Goal: Transaction & Acquisition: Book appointment/travel/reservation

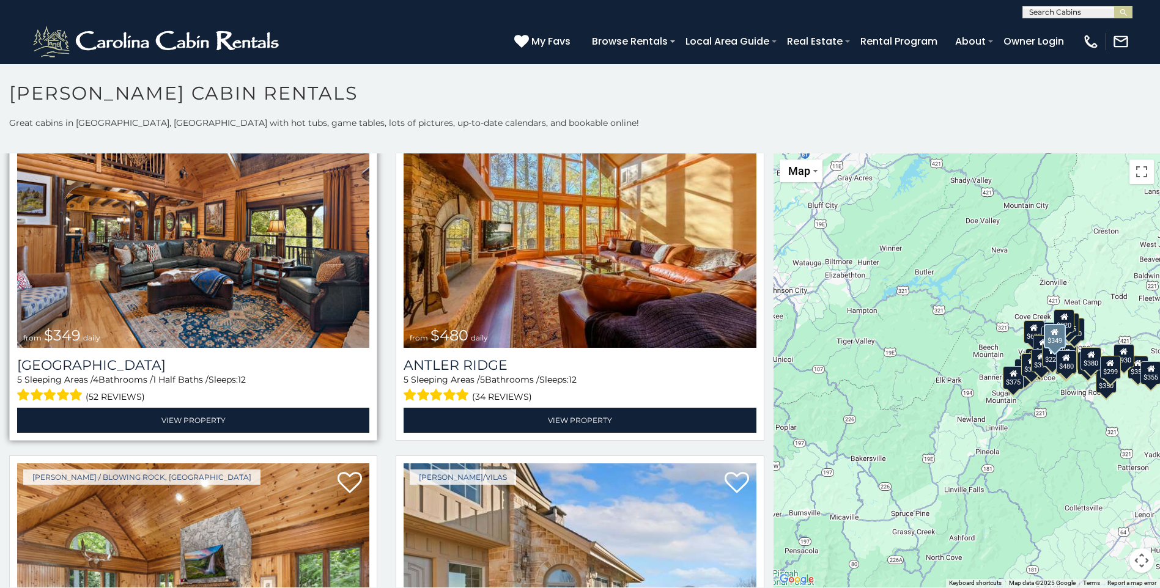
scroll to position [122, 0]
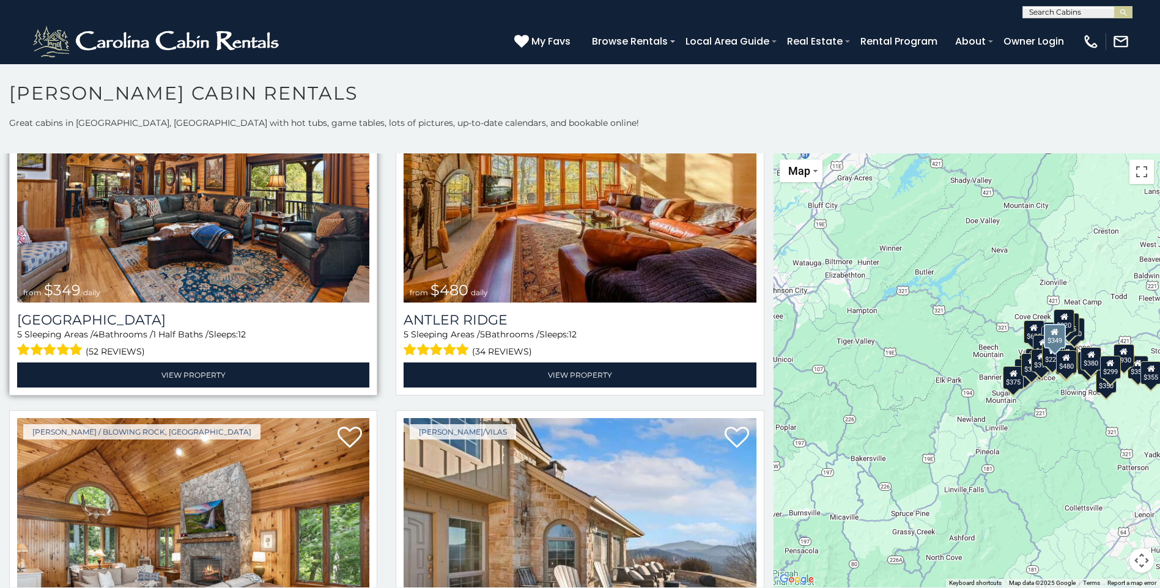
click at [240, 215] on img at bounding box center [193, 185] width 352 height 236
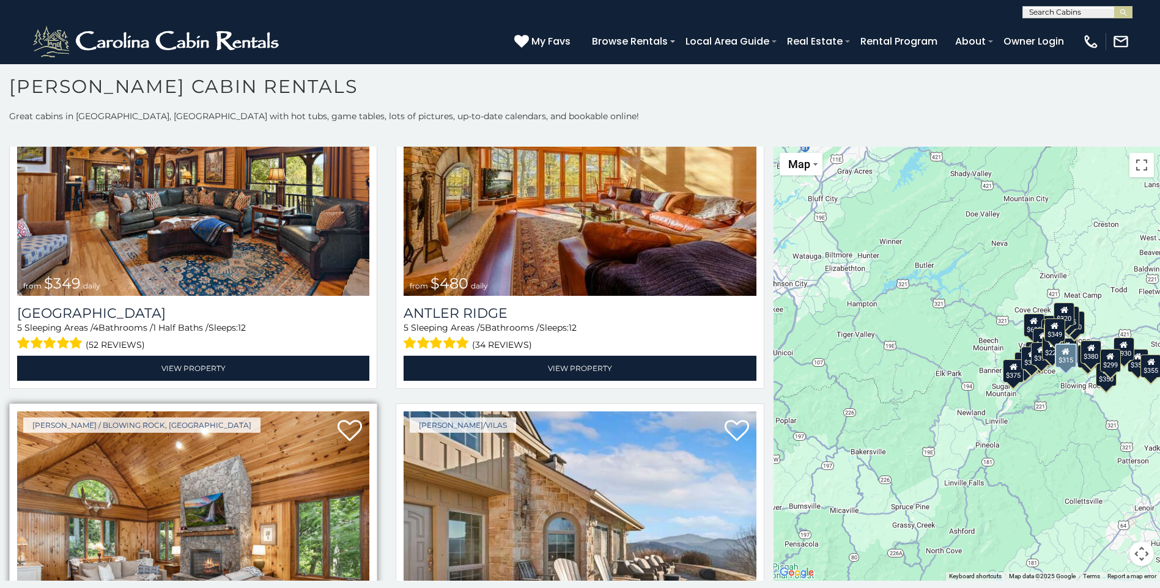
scroll to position [367, 0]
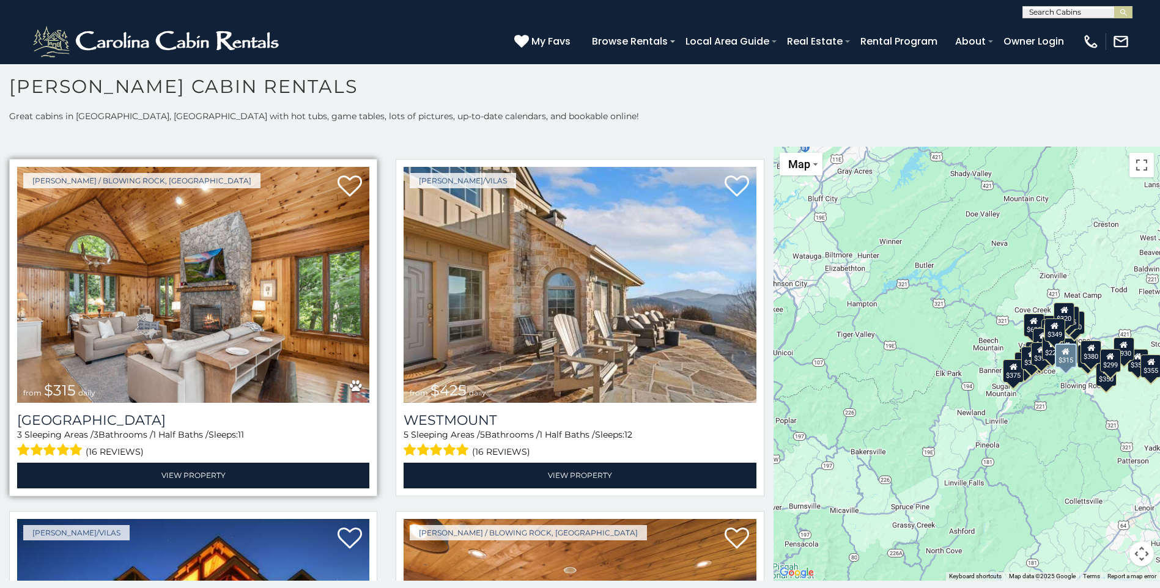
click at [275, 280] on img at bounding box center [193, 285] width 352 height 236
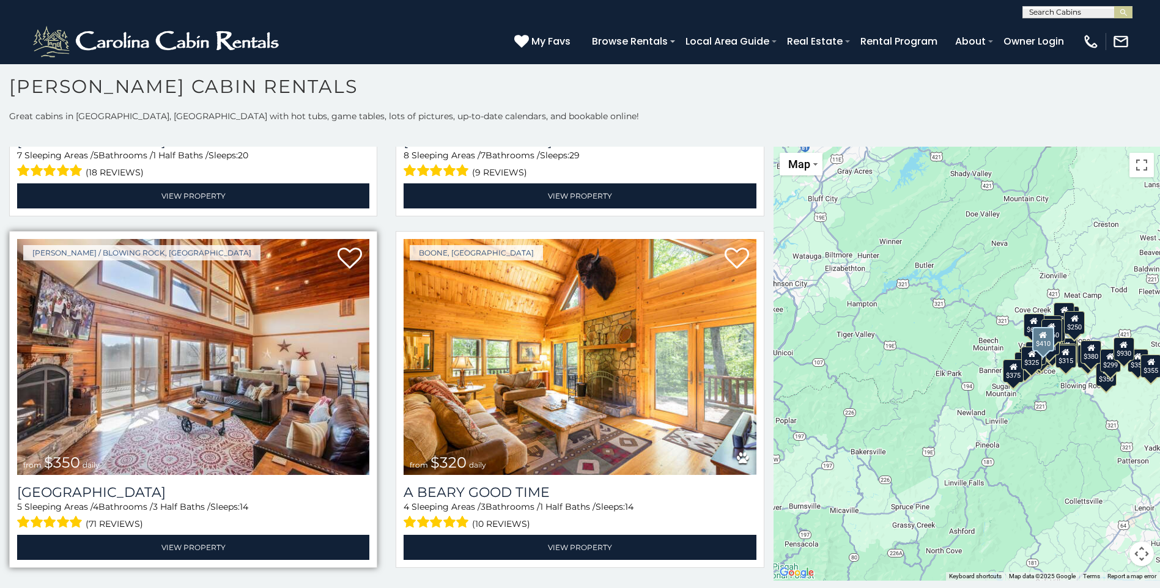
scroll to position [3915, 0]
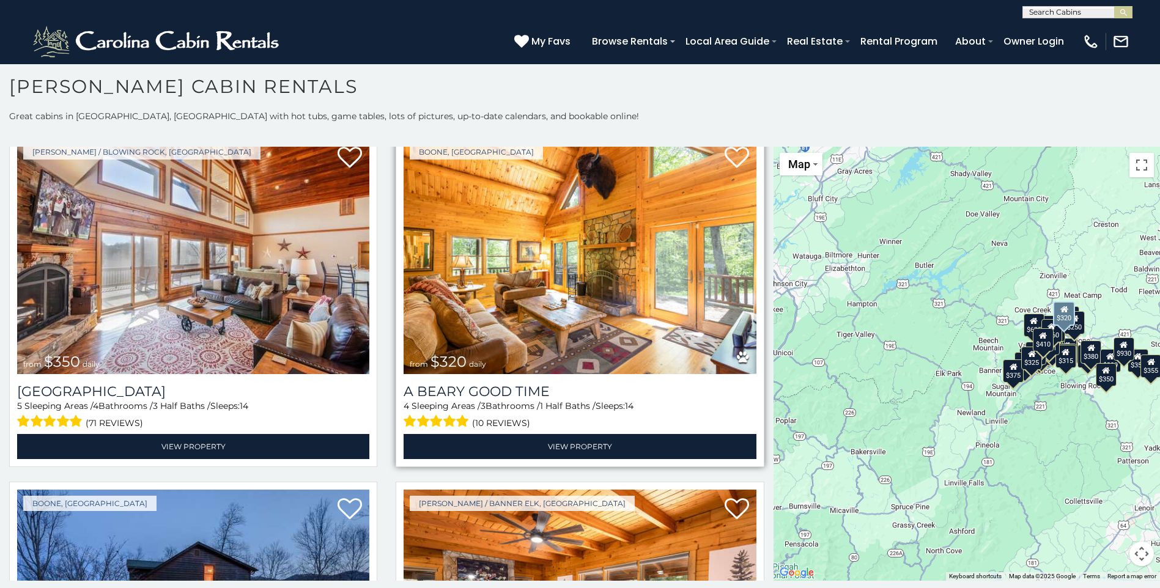
click at [537, 262] on img at bounding box center [580, 256] width 352 height 236
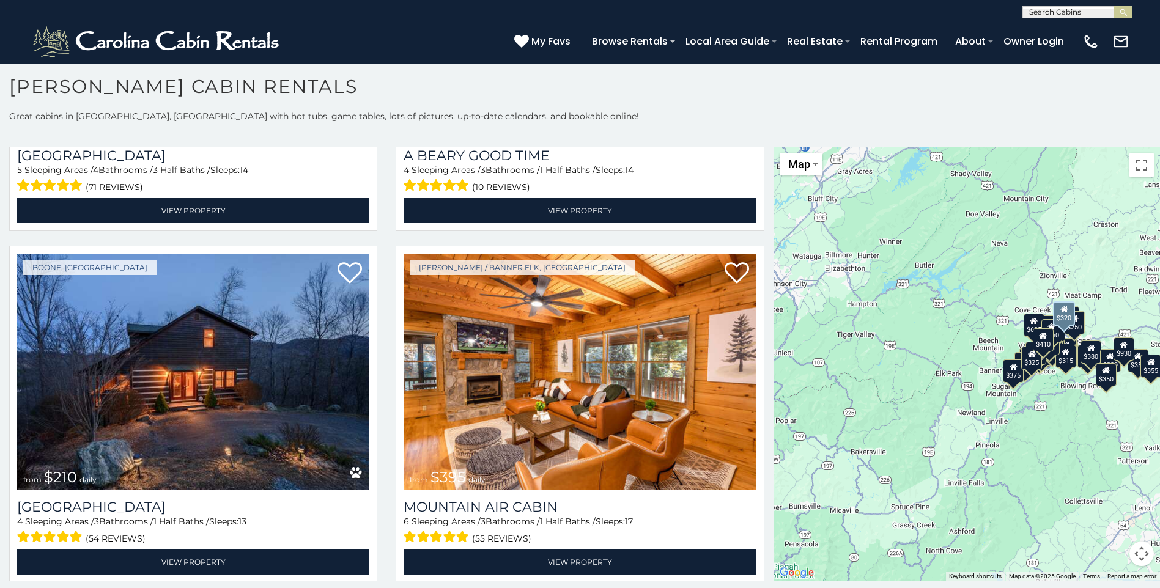
scroll to position [4159, 0]
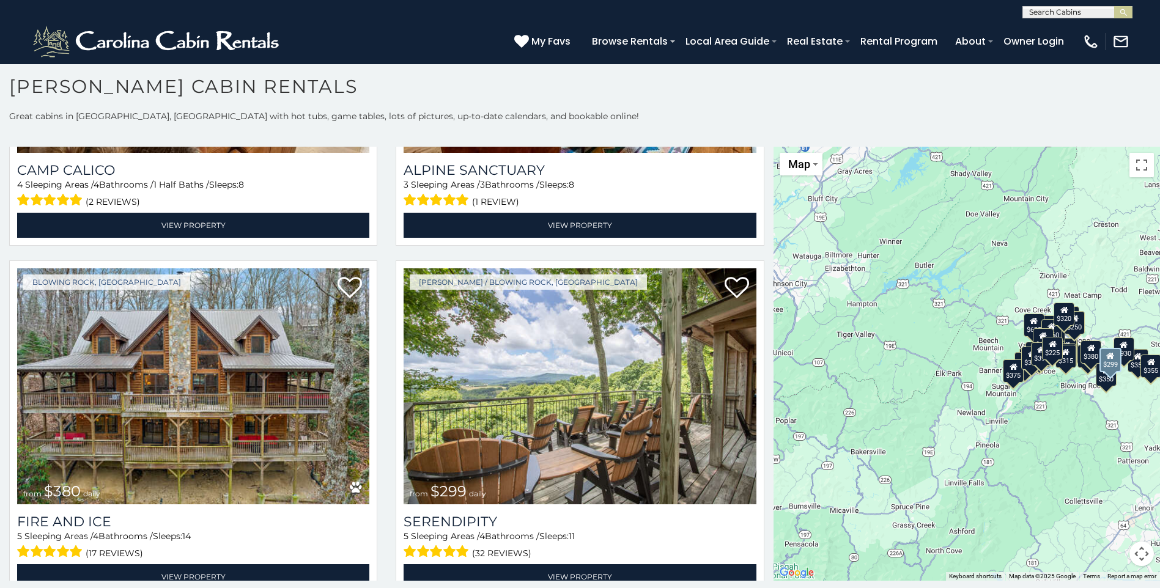
scroll to position [4841, 0]
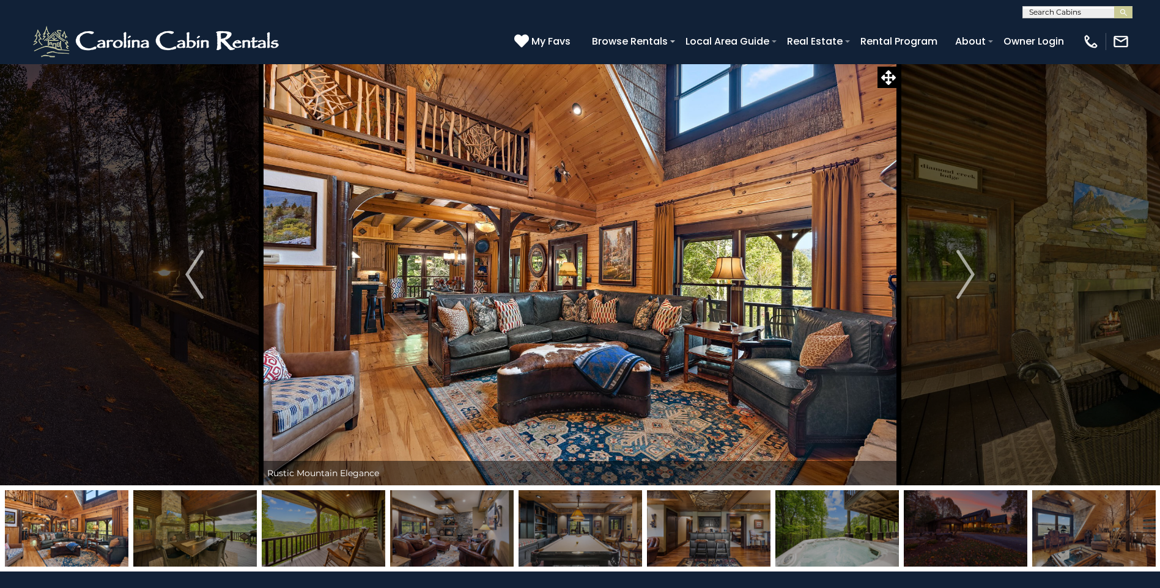
click at [182, 537] on img at bounding box center [195, 529] width 124 height 76
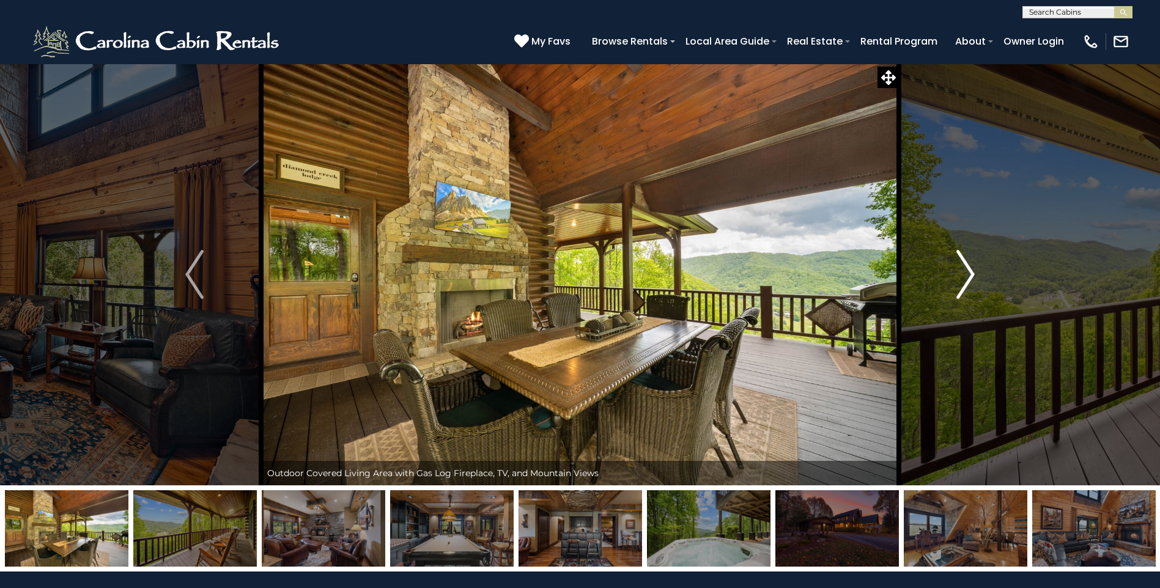
click at [962, 272] on img "Next" at bounding box center [966, 274] width 18 height 49
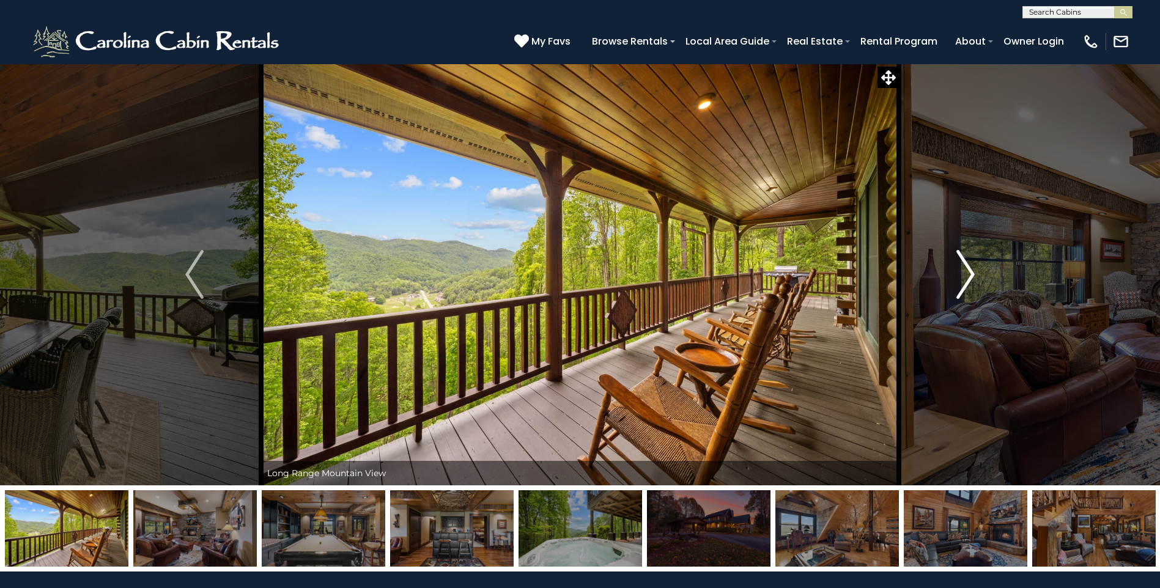
click at [962, 272] on img "Next" at bounding box center [966, 274] width 18 height 49
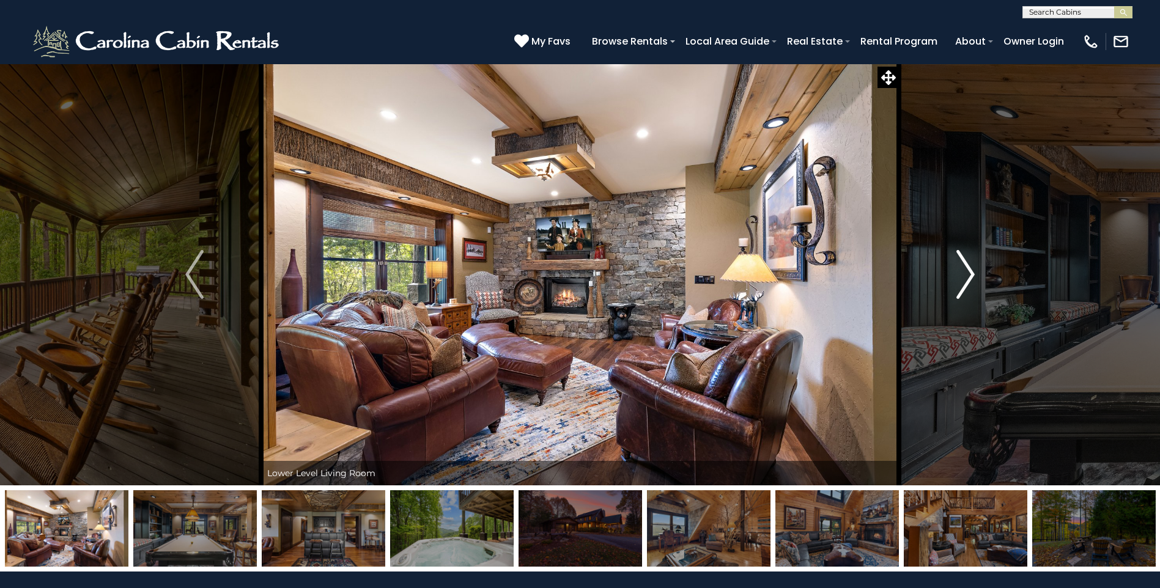
click at [962, 272] on img "Next" at bounding box center [966, 274] width 18 height 49
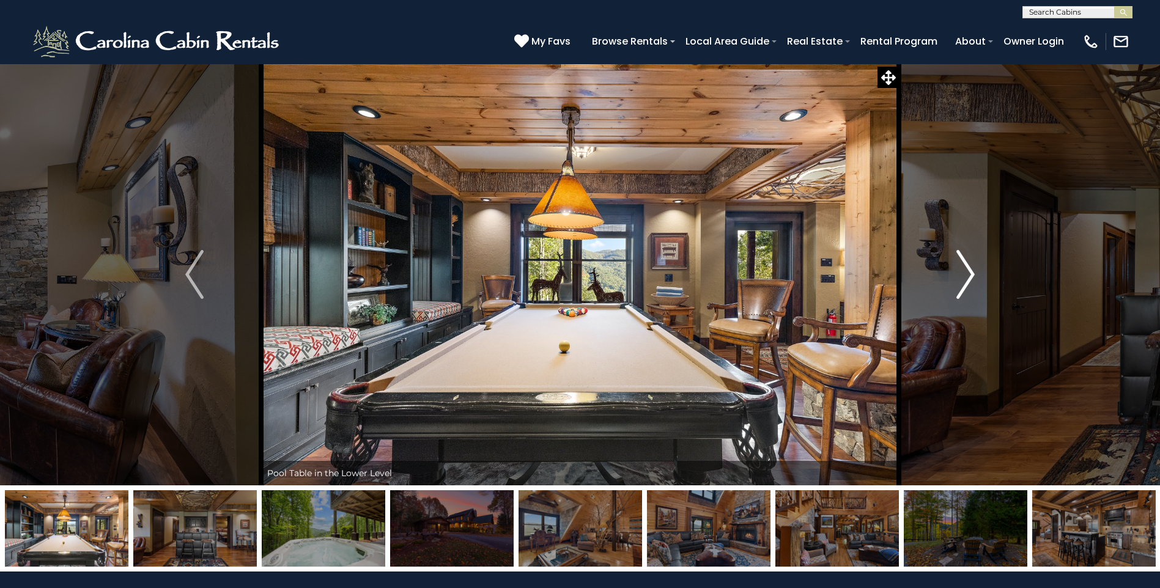
click at [962, 272] on img "Next" at bounding box center [966, 274] width 18 height 49
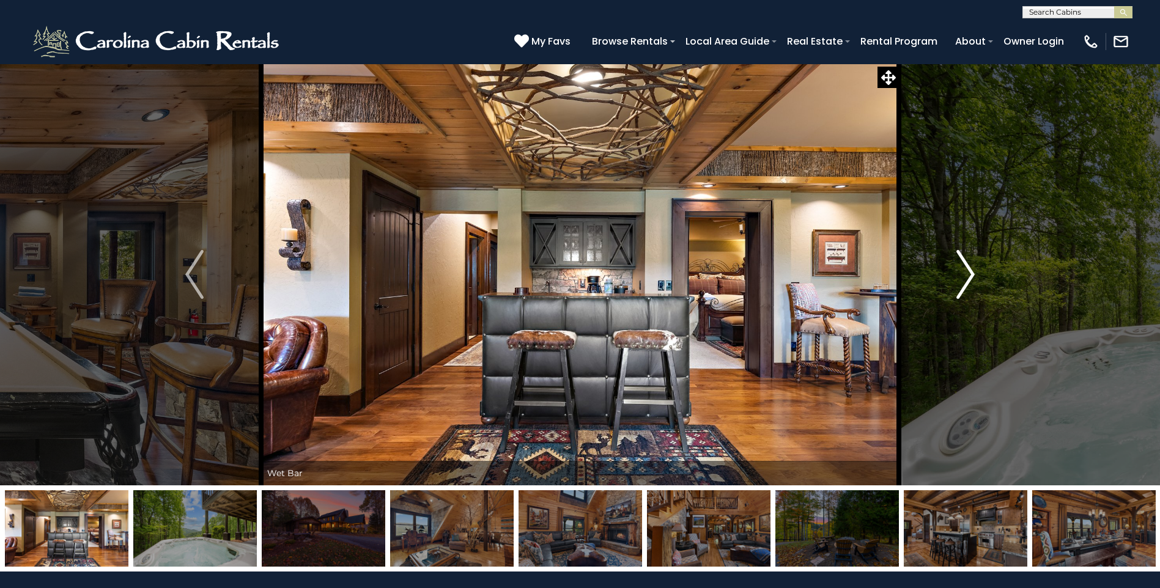
click at [962, 272] on img "Next" at bounding box center [966, 274] width 18 height 49
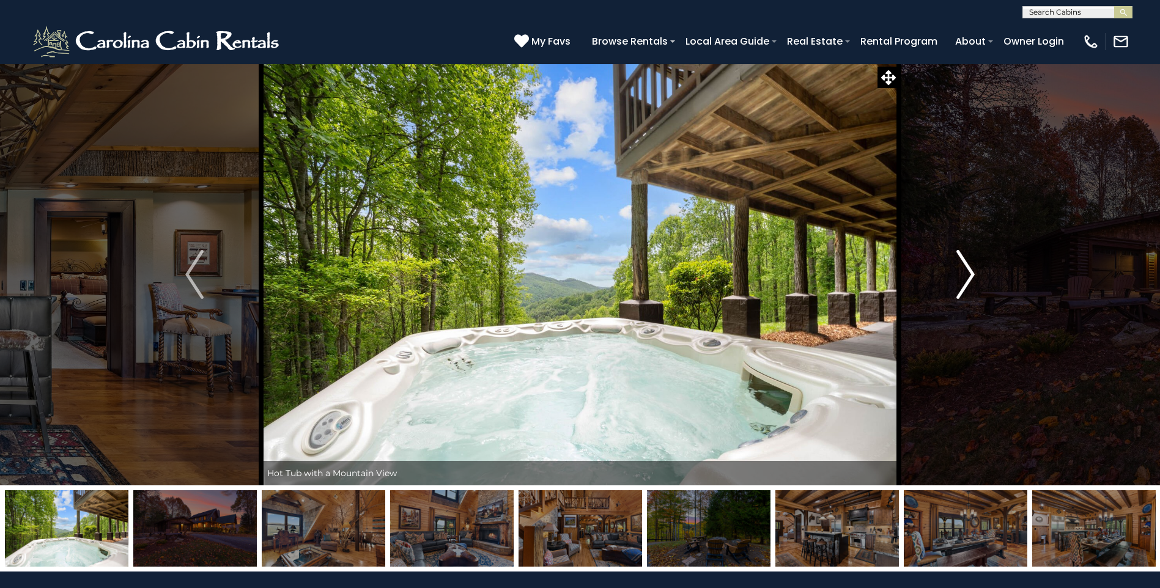
click at [962, 272] on img "Next" at bounding box center [966, 274] width 18 height 49
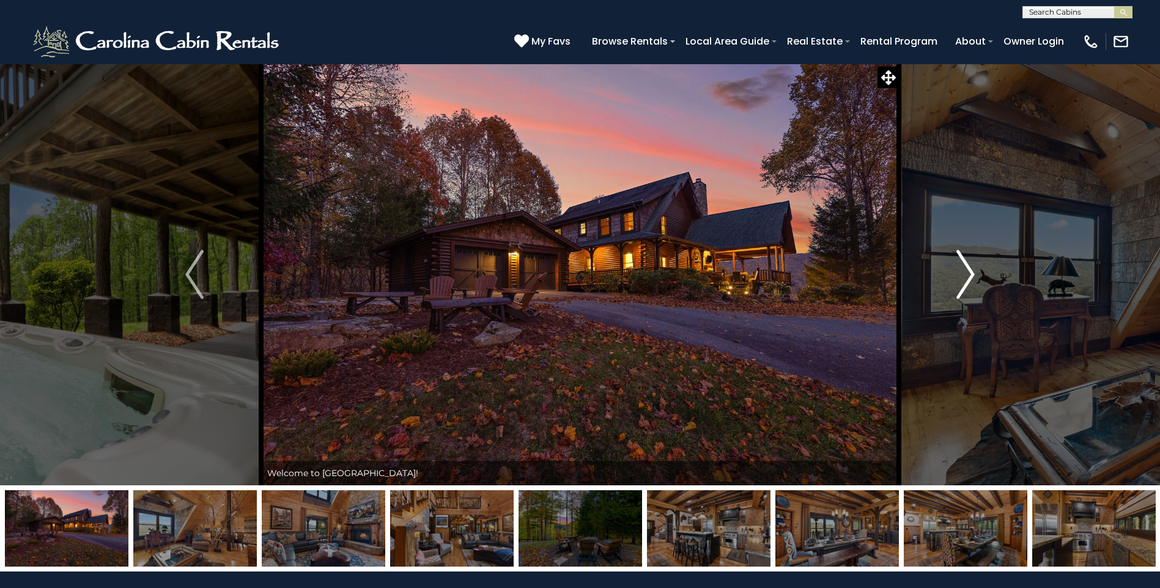
click at [962, 272] on img "Next" at bounding box center [966, 274] width 18 height 49
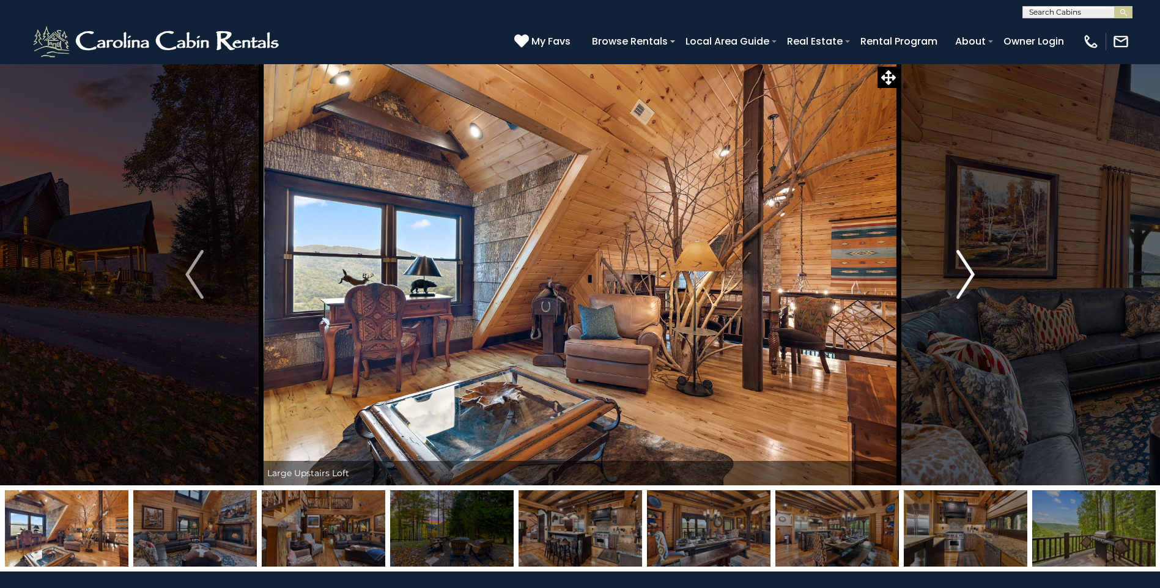
click at [962, 272] on img "Next" at bounding box center [966, 274] width 18 height 49
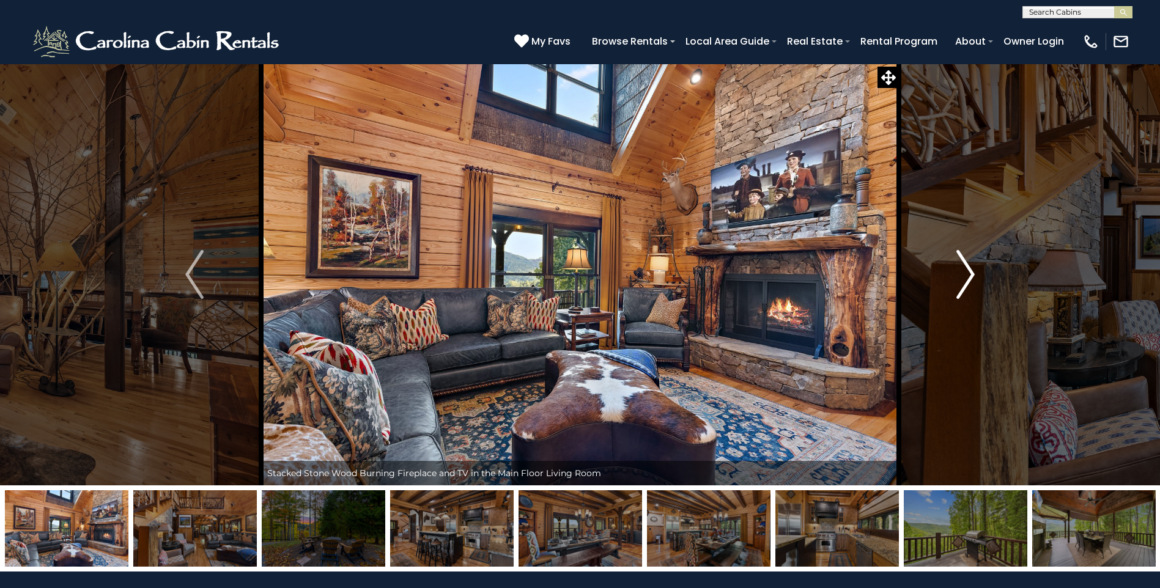
click at [962, 272] on img "Next" at bounding box center [966, 274] width 18 height 49
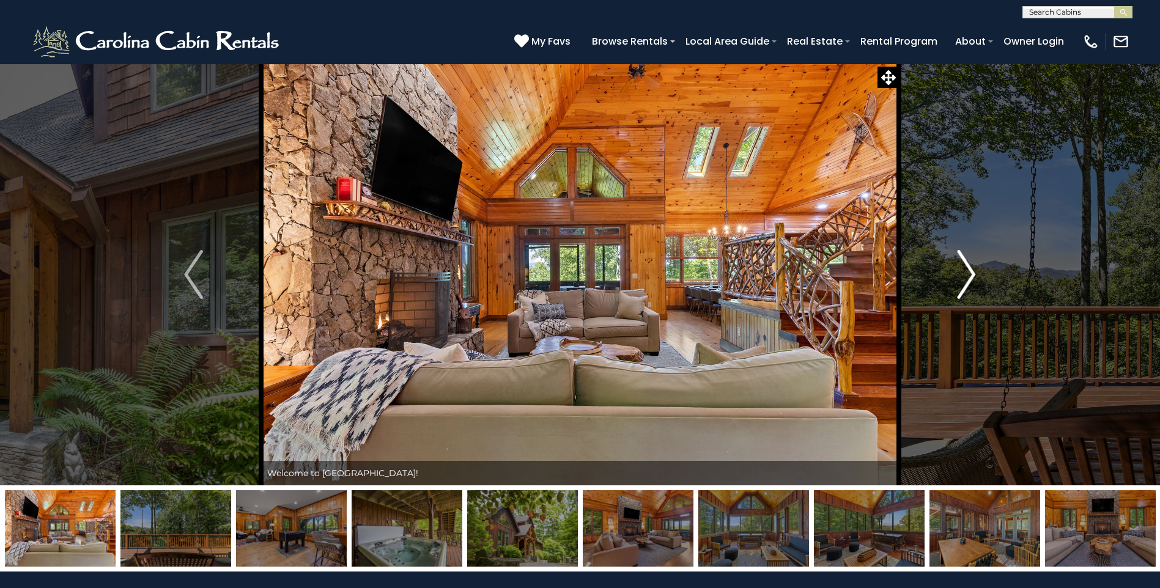
click at [960, 266] on img "Next" at bounding box center [966, 274] width 18 height 49
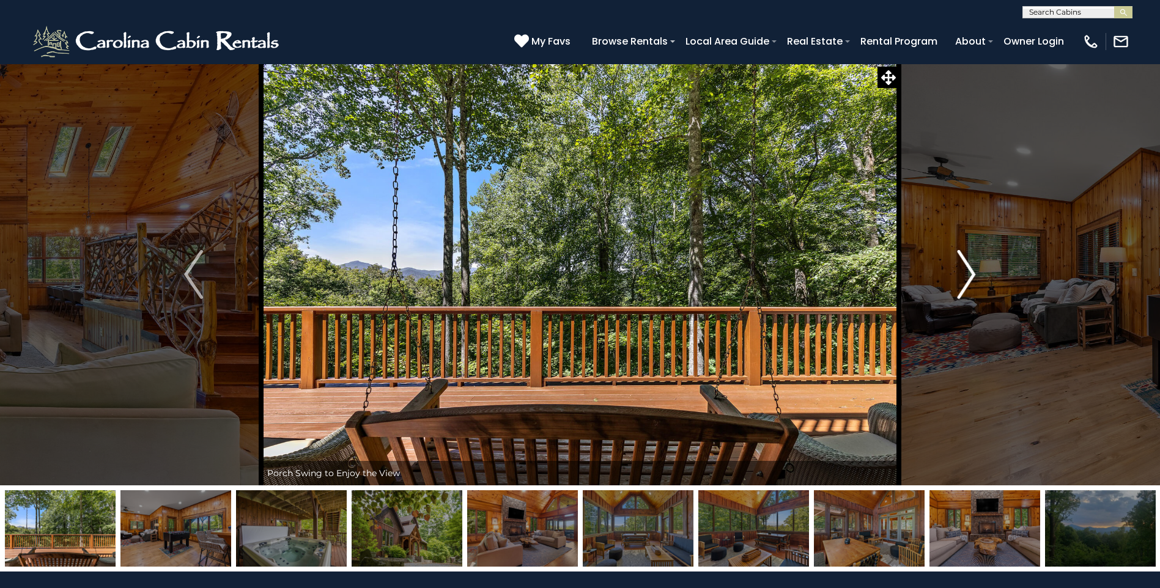
click at [961, 266] on img "Next" at bounding box center [966, 274] width 18 height 49
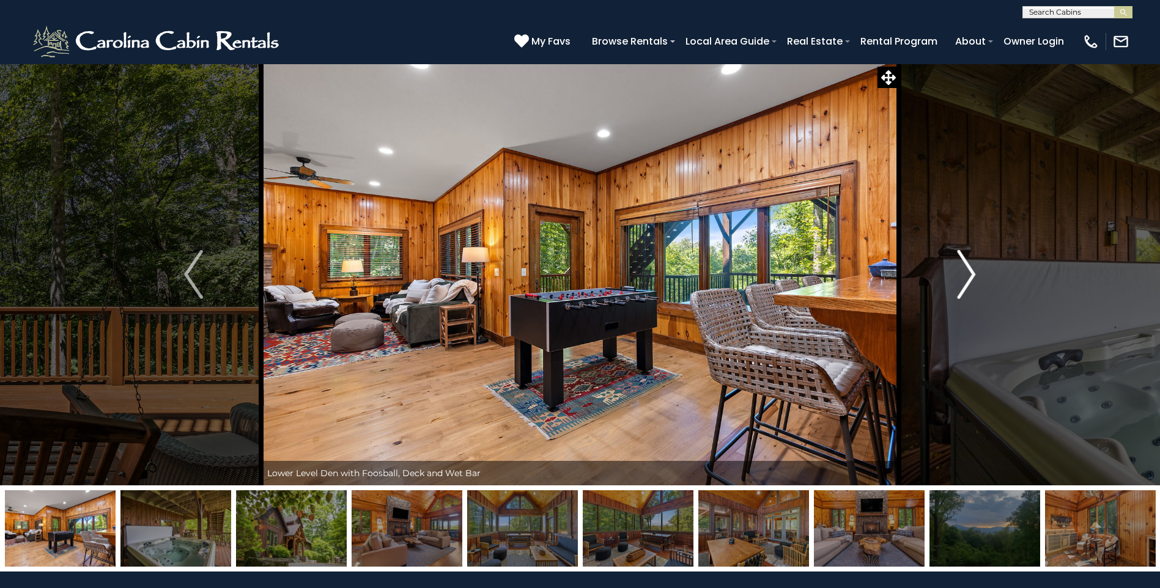
click at [961, 266] on img "Next" at bounding box center [966, 274] width 18 height 49
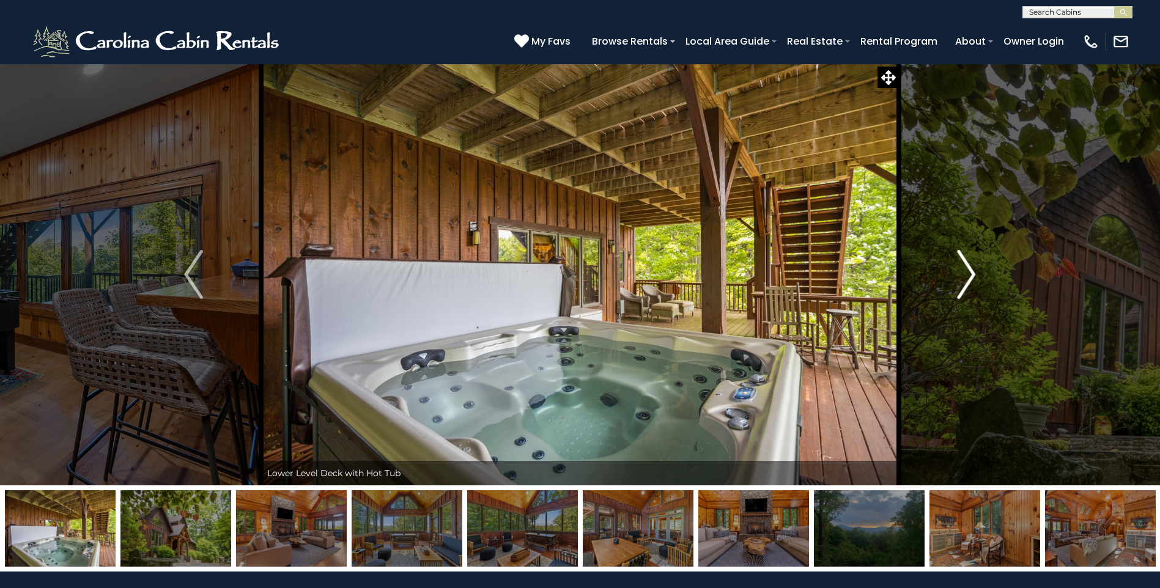
click at [961, 266] on img "Next" at bounding box center [966, 274] width 18 height 49
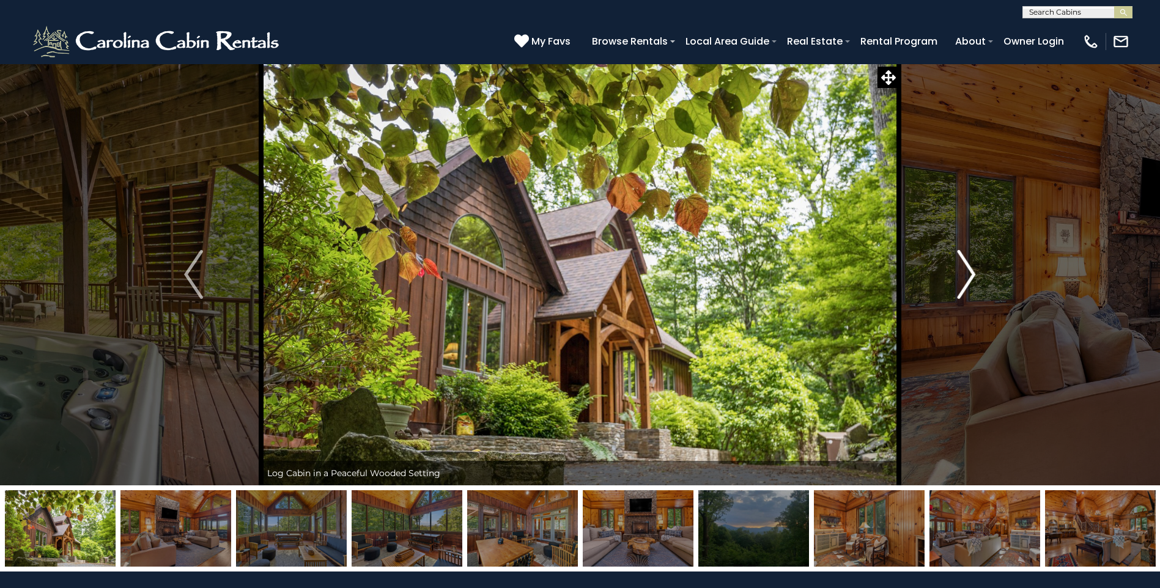
click at [961, 266] on img "Next" at bounding box center [966, 274] width 18 height 49
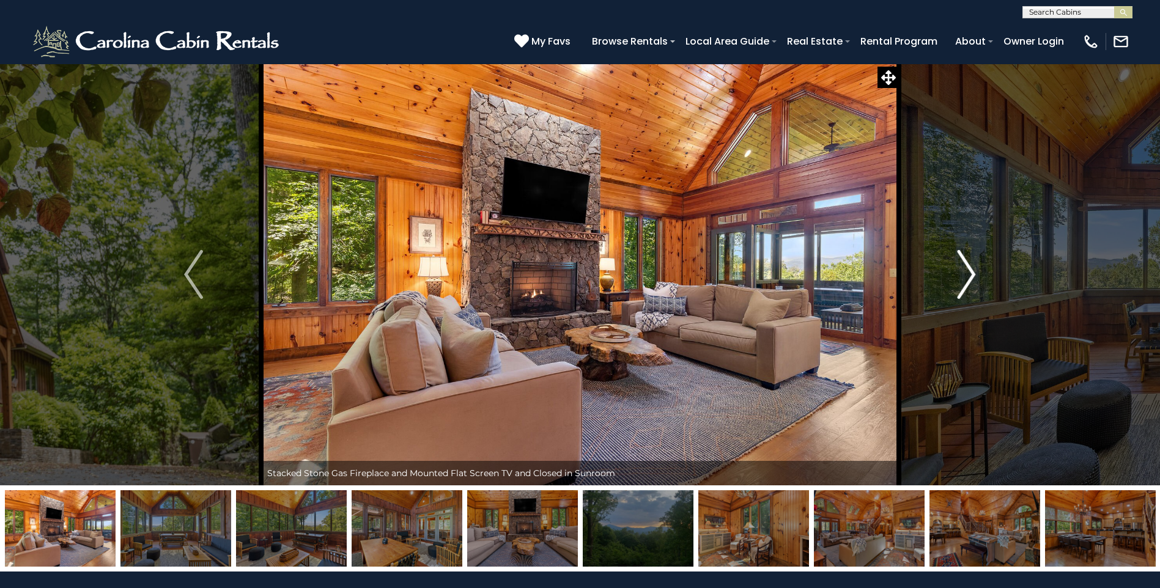
click at [961, 266] on img "Next" at bounding box center [966, 274] width 18 height 49
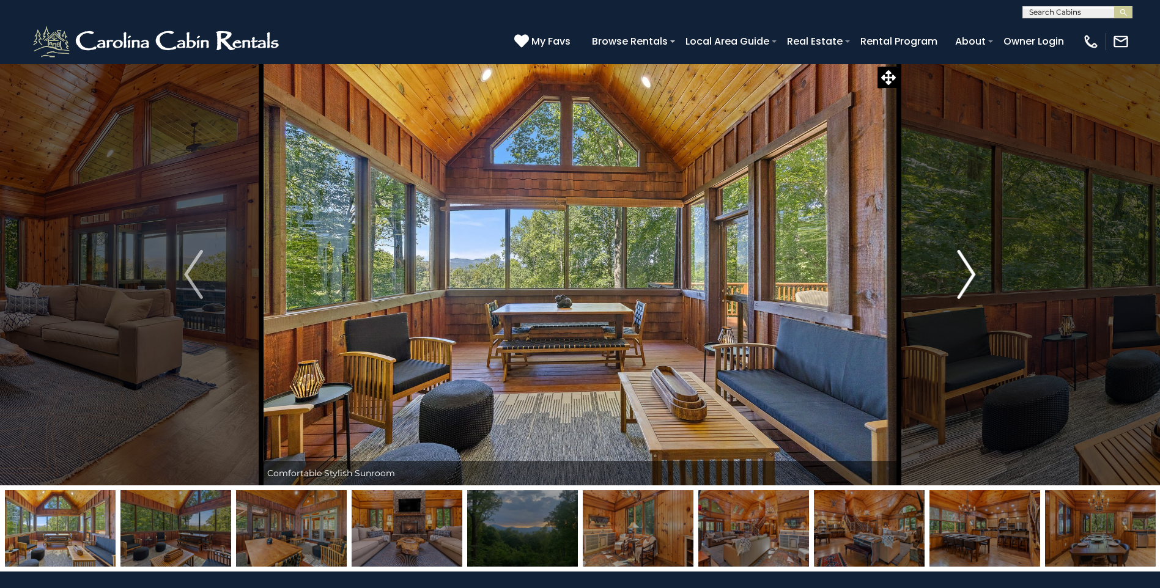
click at [961, 266] on img "Next" at bounding box center [966, 274] width 18 height 49
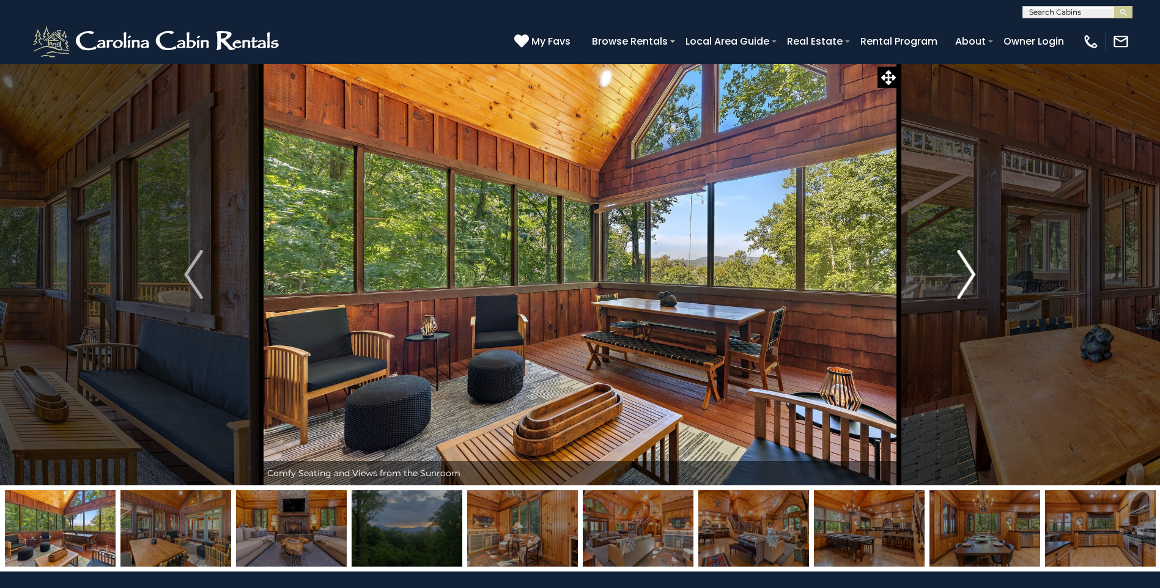
click at [961, 266] on img "Next" at bounding box center [966, 274] width 18 height 49
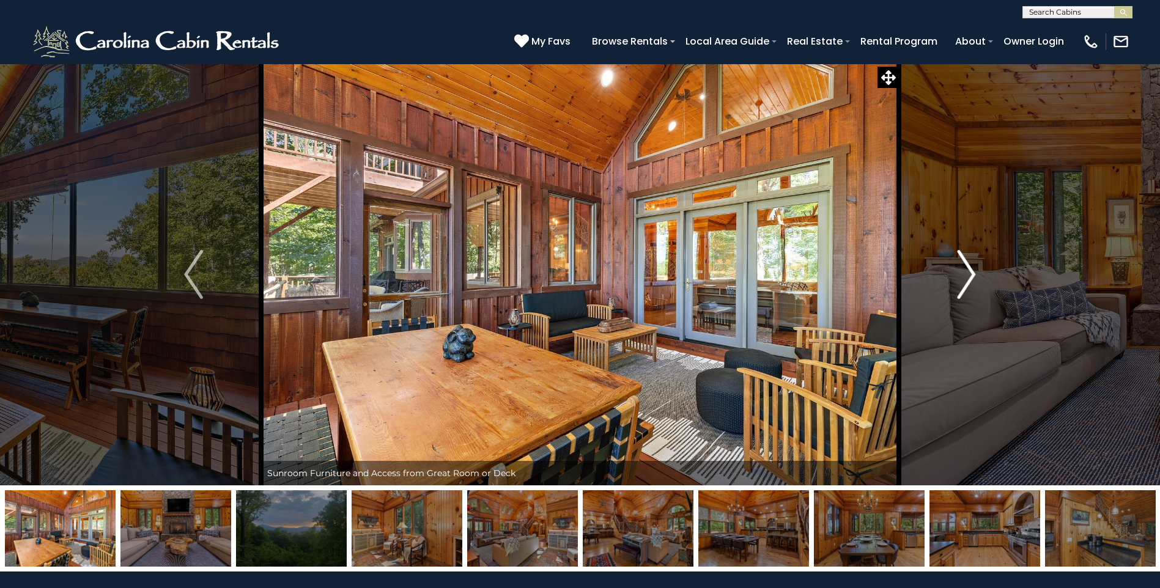
click at [961, 266] on img "Next" at bounding box center [966, 274] width 18 height 49
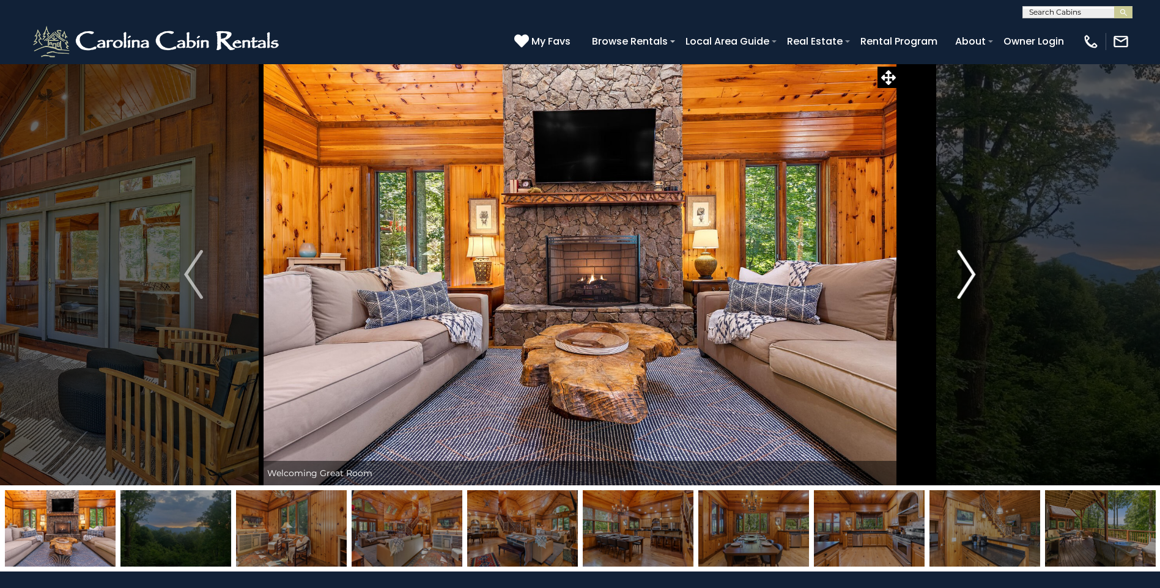
click at [961, 266] on img "Next" at bounding box center [966, 274] width 18 height 49
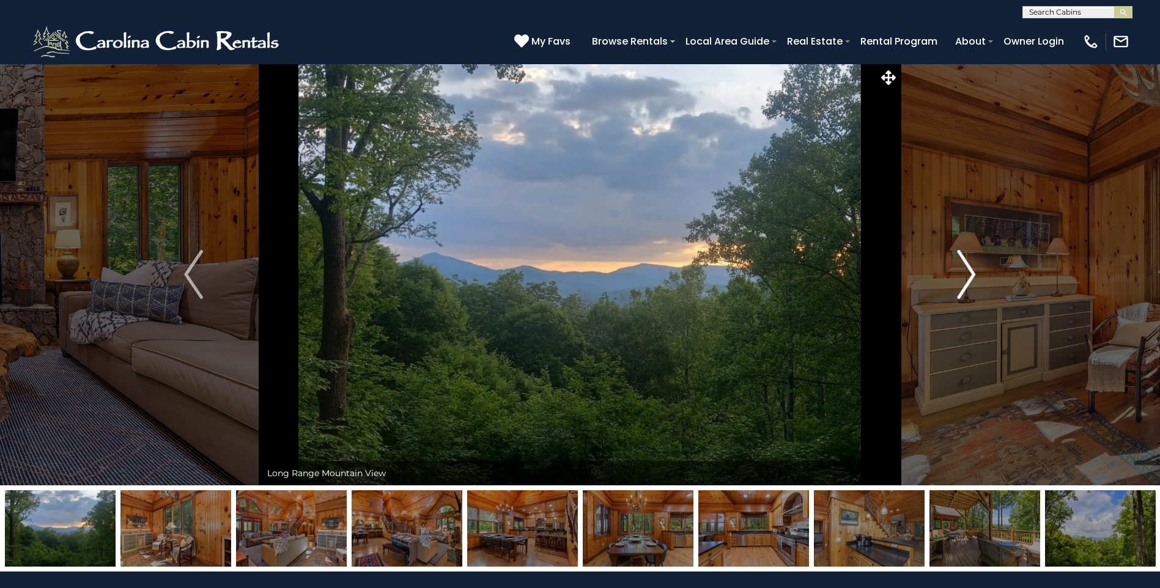
click at [961, 266] on img "Next" at bounding box center [966, 274] width 18 height 49
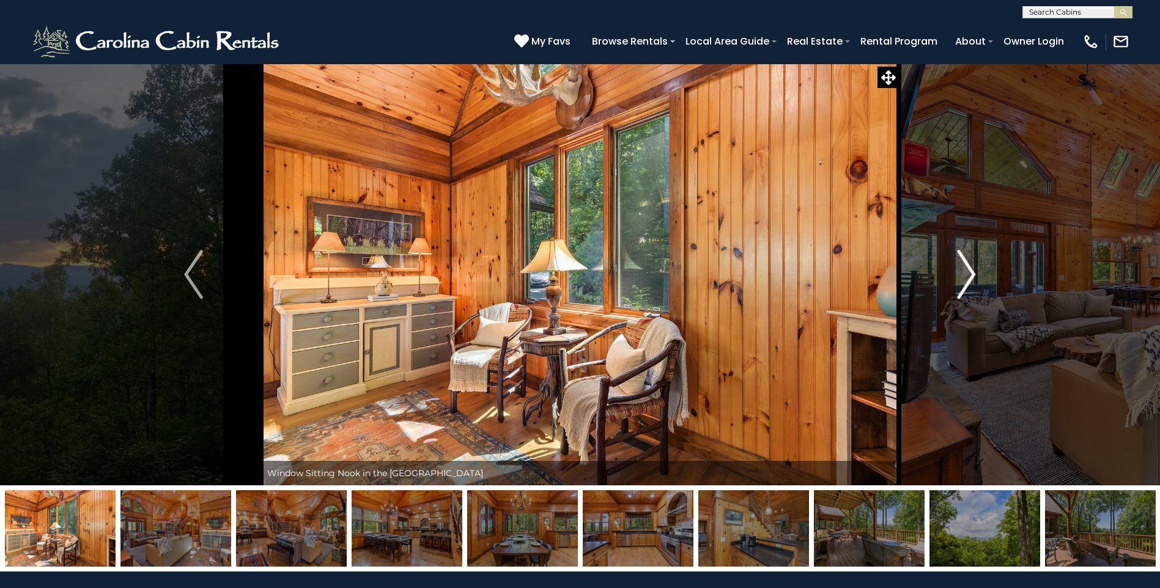
click at [961, 266] on img "Next" at bounding box center [966, 274] width 18 height 49
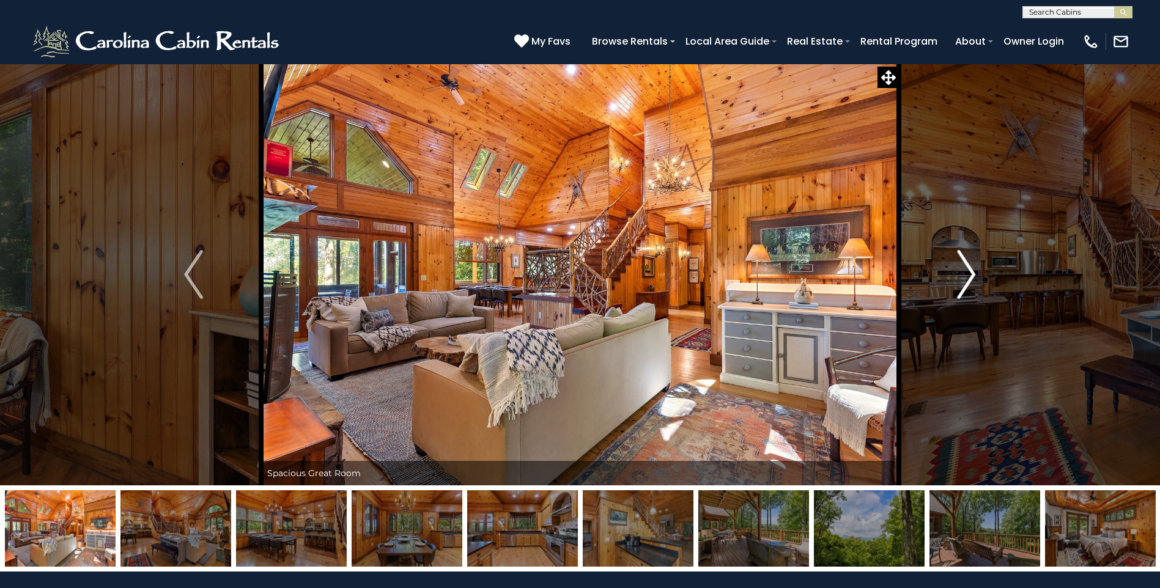
click at [961, 266] on img "Next" at bounding box center [966, 274] width 18 height 49
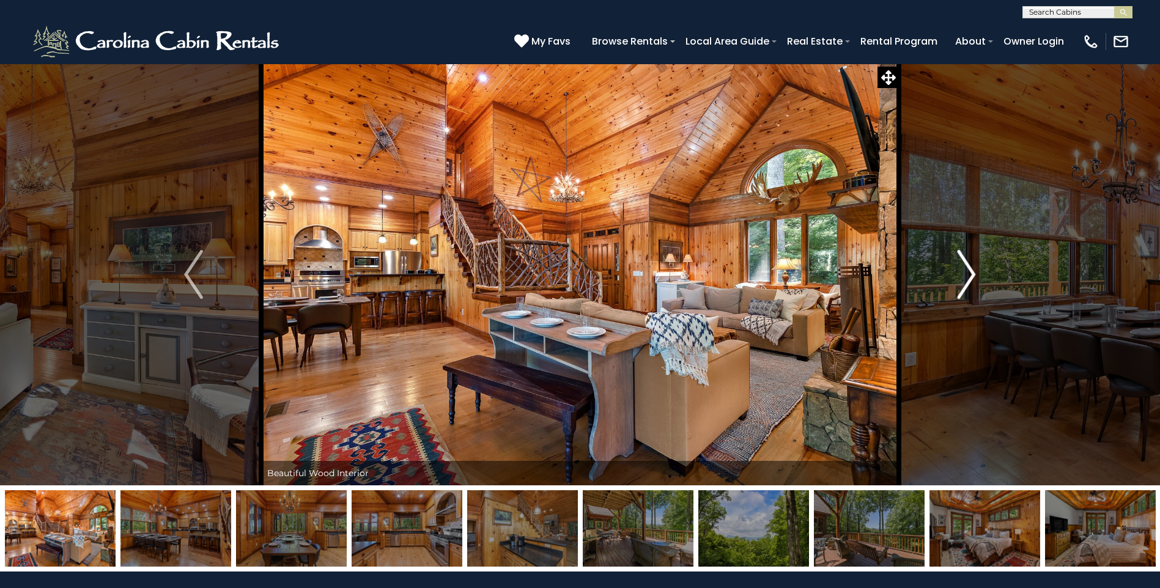
click at [961, 266] on img "Next" at bounding box center [966, 274] width 18 height 49
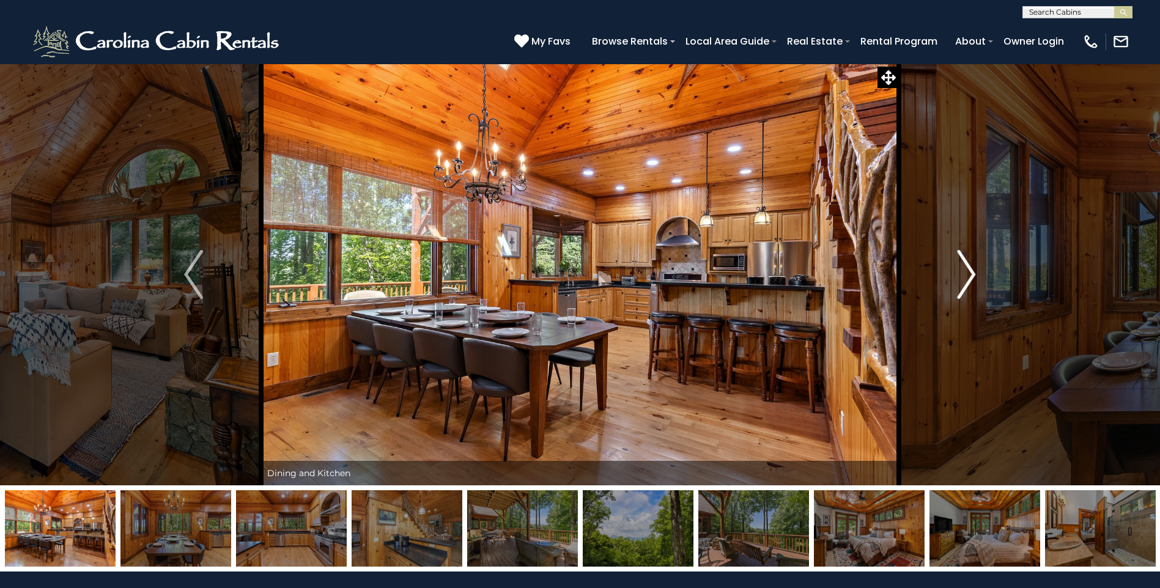
click at [961, 266] on img "Next" at bounding box center [966, 274] width 18 height 49
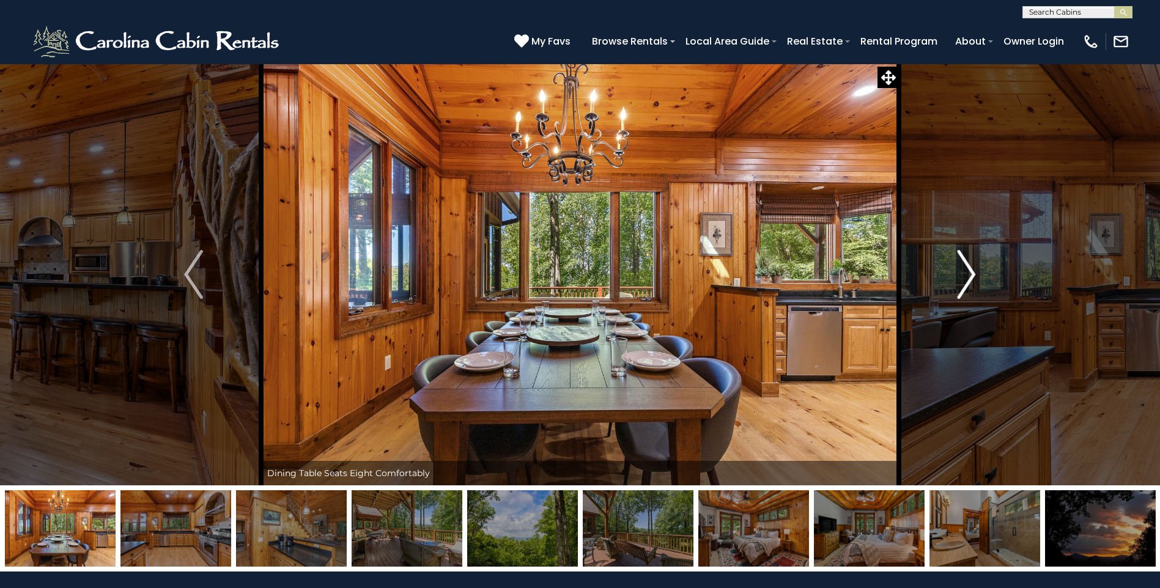
click at [961, 266] on img "Next" at bounding box center [966, 274] width 18 height 49
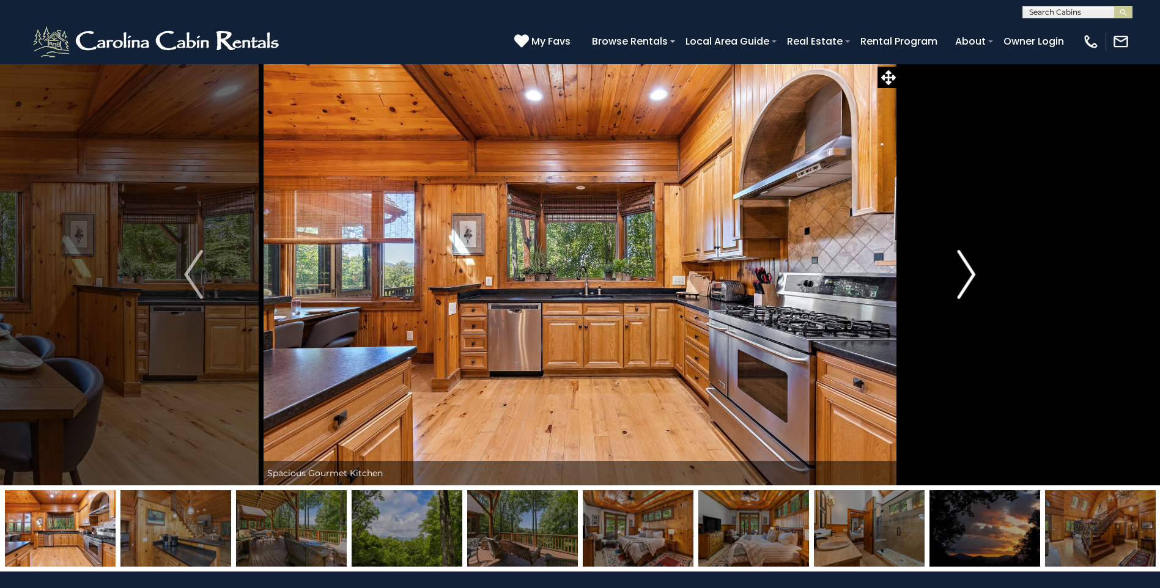
click at [961, 266] on img "Next" at bounding box center [966, 274] width 18 height 49
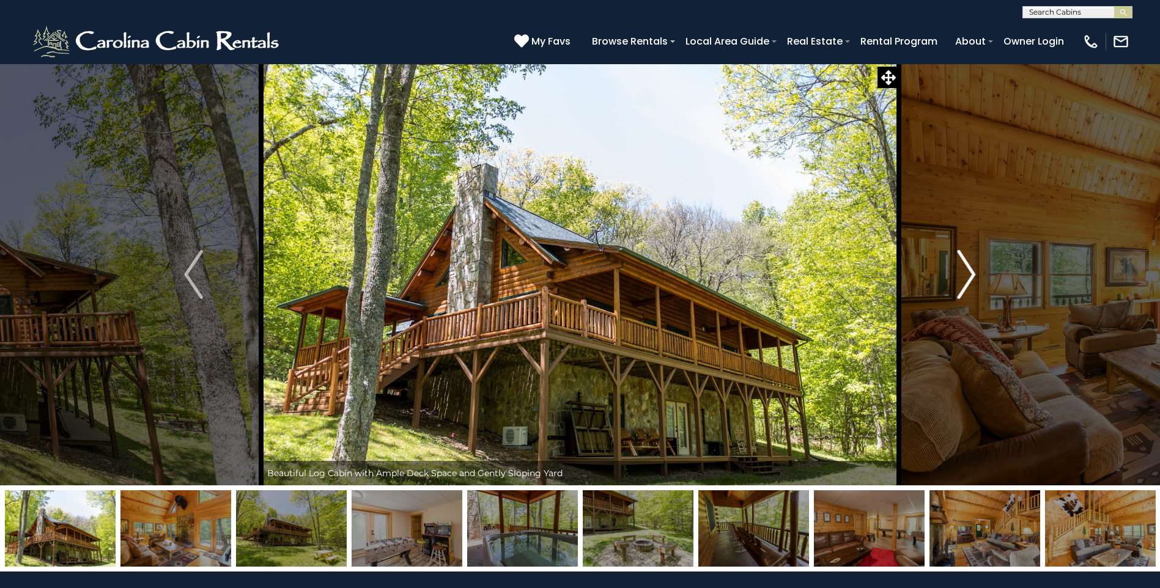
click at [980, 283] on button "Next" at bounding box center [966, 275] width 135 height 422
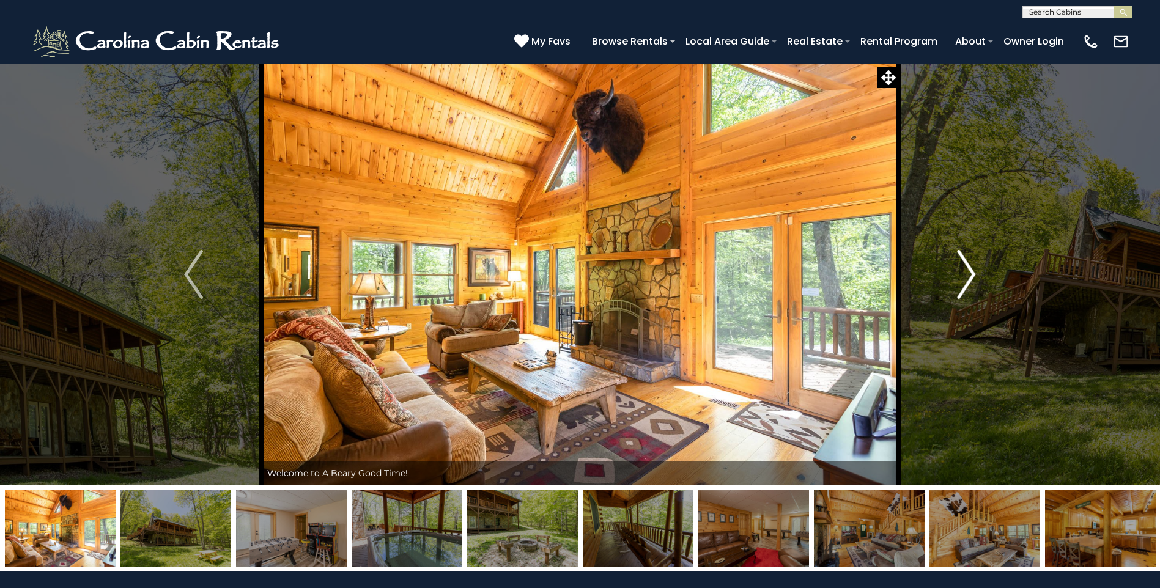
click at [980, 283] on button "Next" at bounding box center [966, 275] width 135 height 422
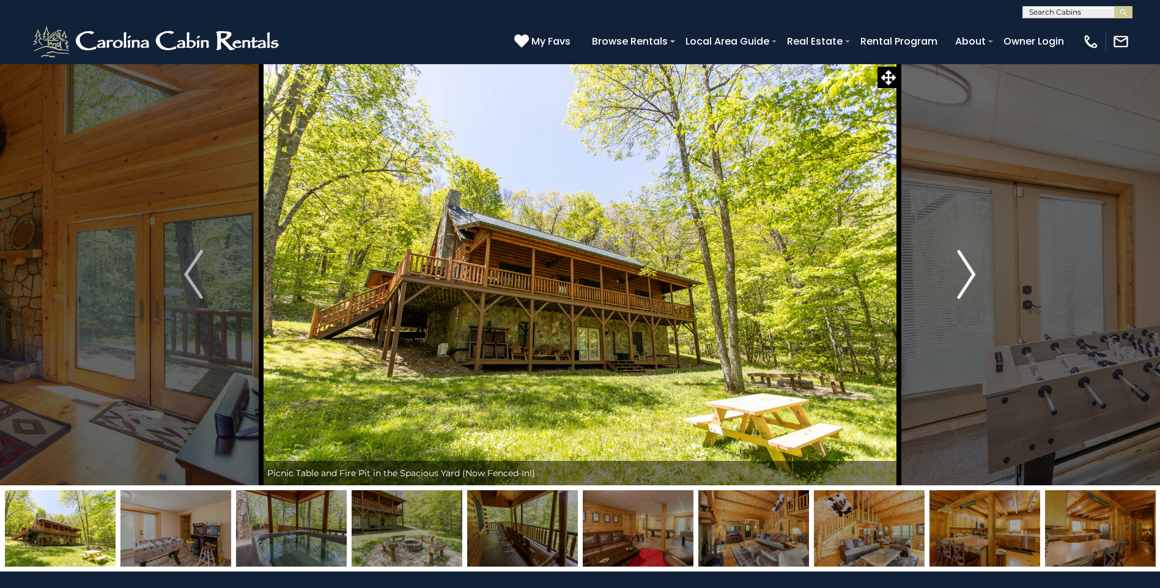
click at [980, 283] on button "Next" at bounding box center [966, 275] width 135 height 422
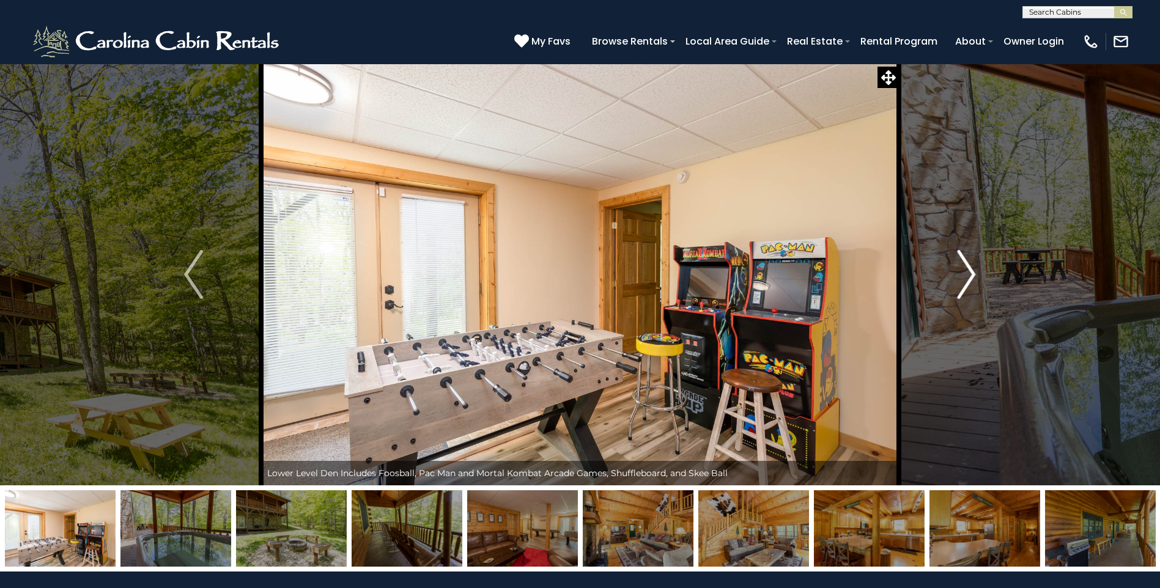
click at [980, 283] on button "Next" at bounding box center [966, 275] width 135 height 422
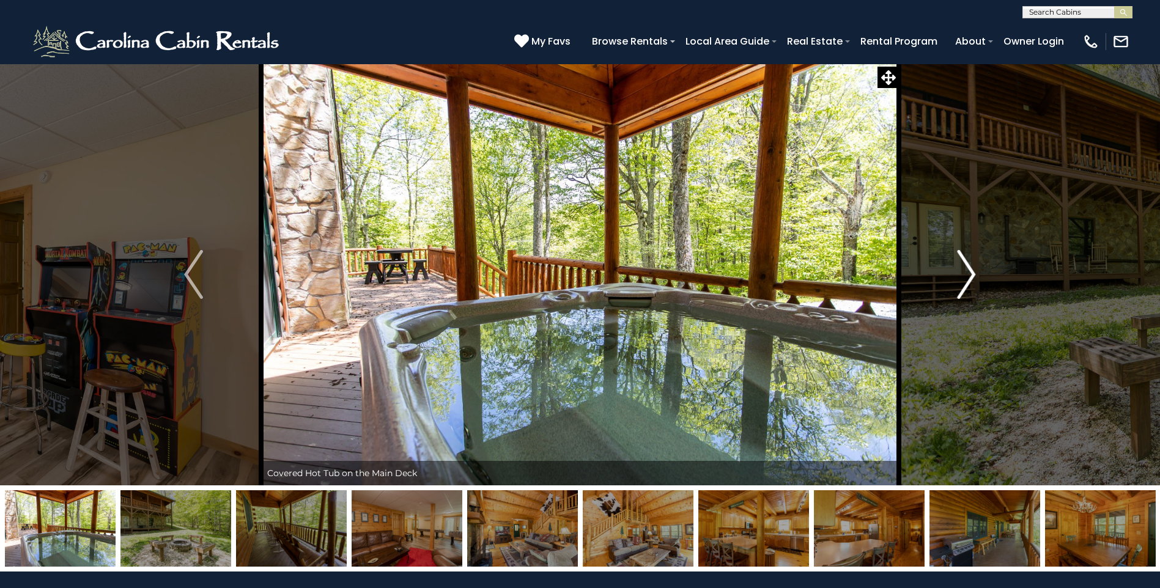
click at [980, 283] on button "Next" at bounding box center [966, 275] width 135 height 422
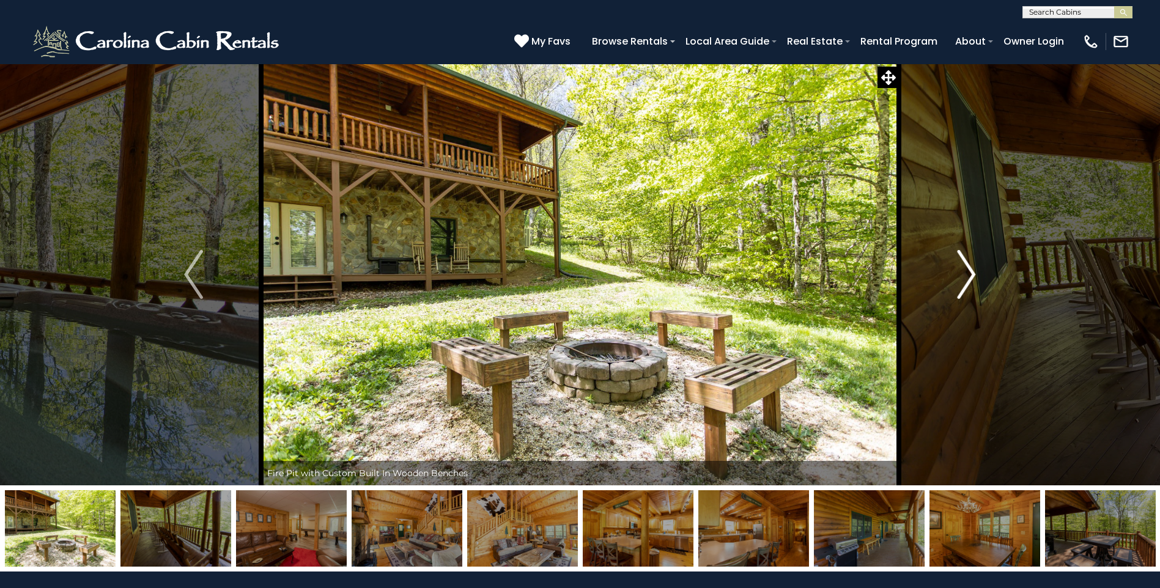
click at [980, 283] on button "Next" at bounding box center [966, 275] width 135 height 422
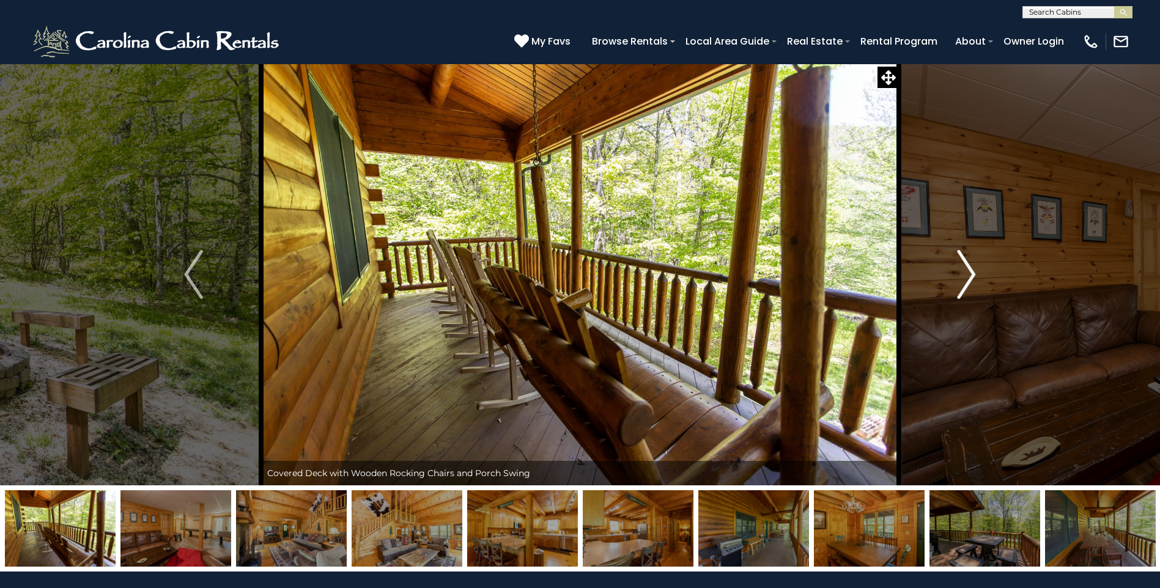
click at [980, 283] on button "Next" at bounding box center [966, 275] width 135 height 422
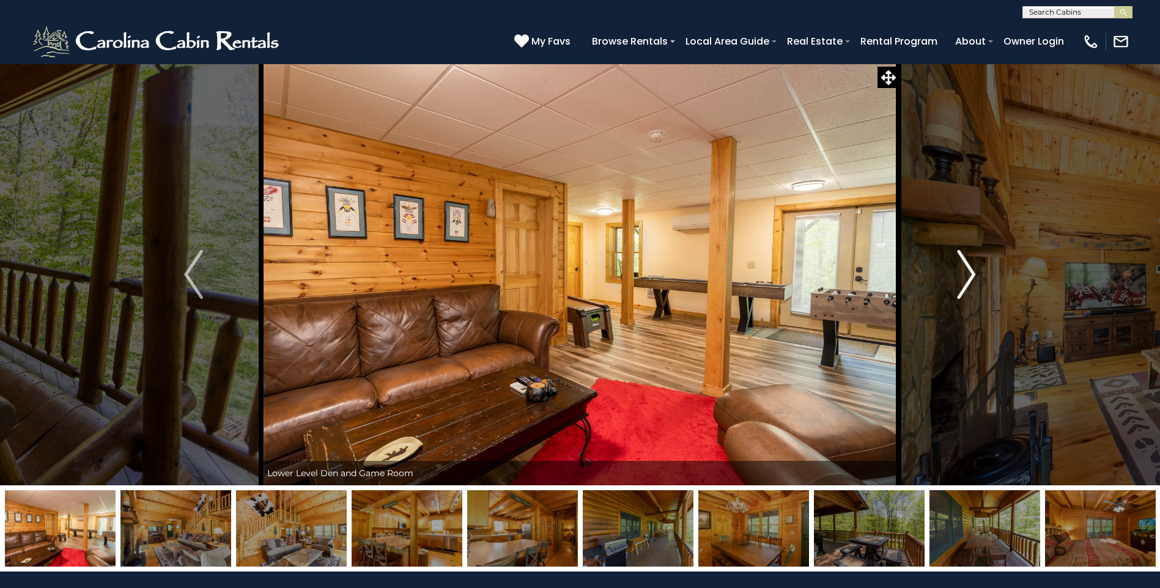
click at [980, 283] on button "Next" at bounding box center [966, 275] width 135 height 422
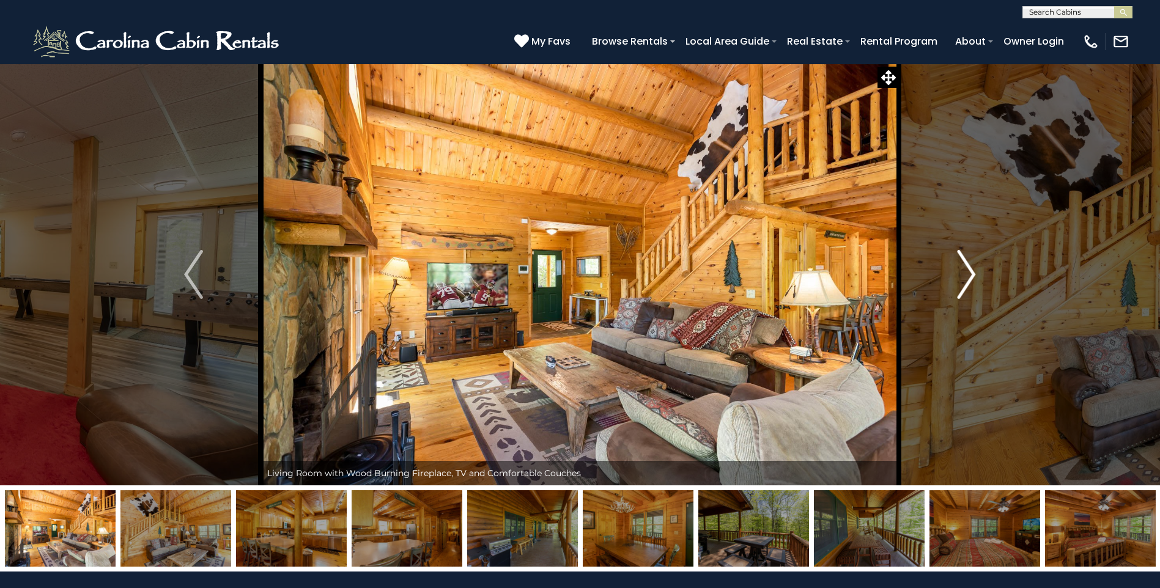
click at [980, 283] on button "Next" at bounding box center [966, 275] width 135 height 422
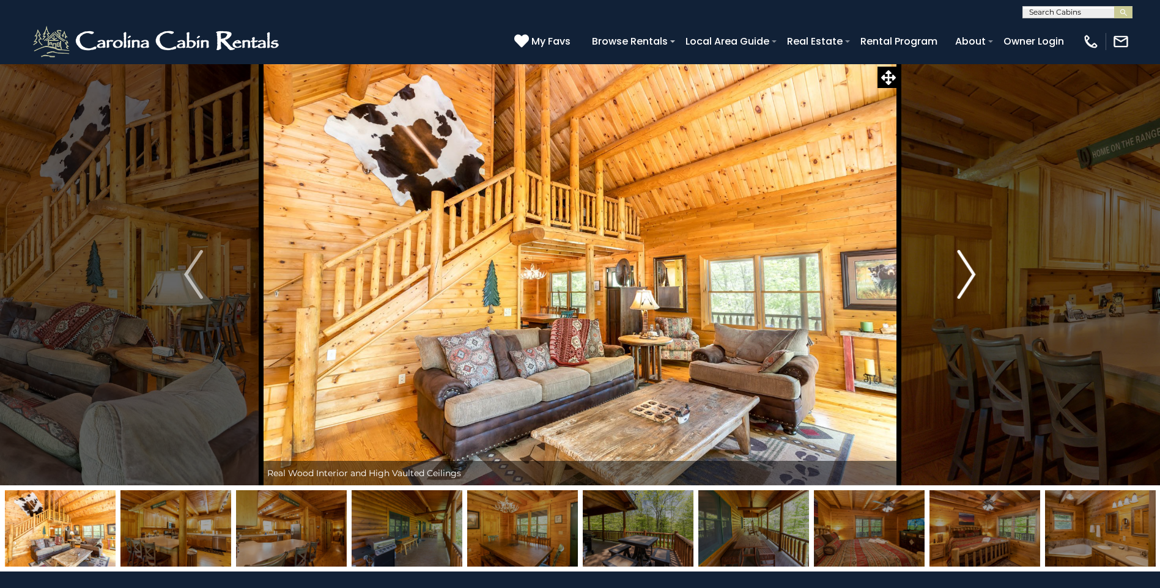
click at [980, 283] on button "Next" at bounding box center [966, 275] width 135 height 422
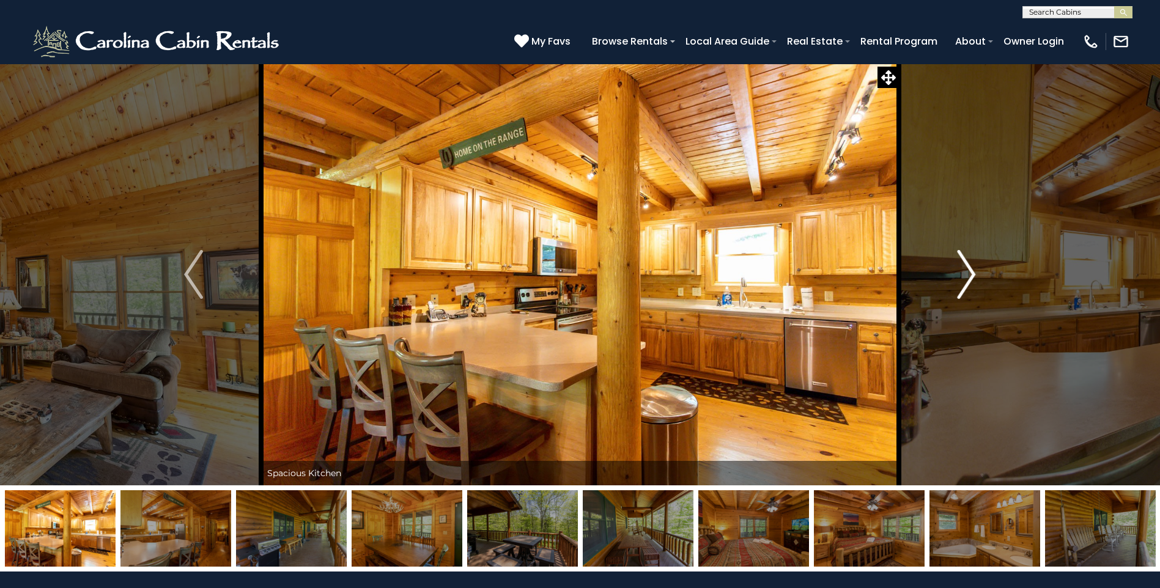
click at [980, 283] on button "Next" at bounding box center [966, 275] width 135 height 422
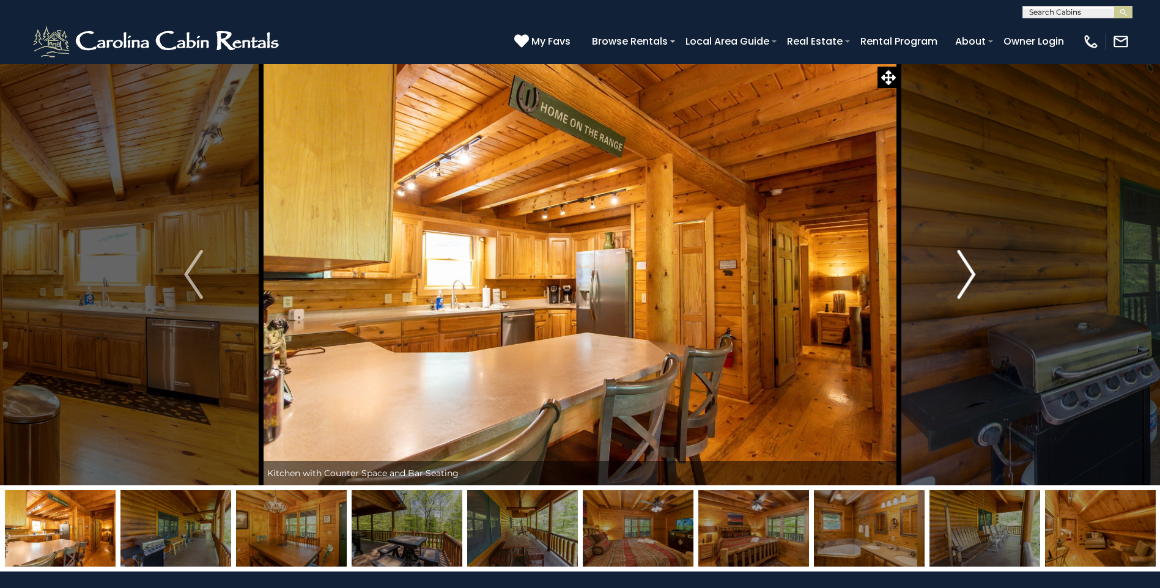
click at [980, 283] on button "Next" at bounding box center [966, 275] width 135 height 422
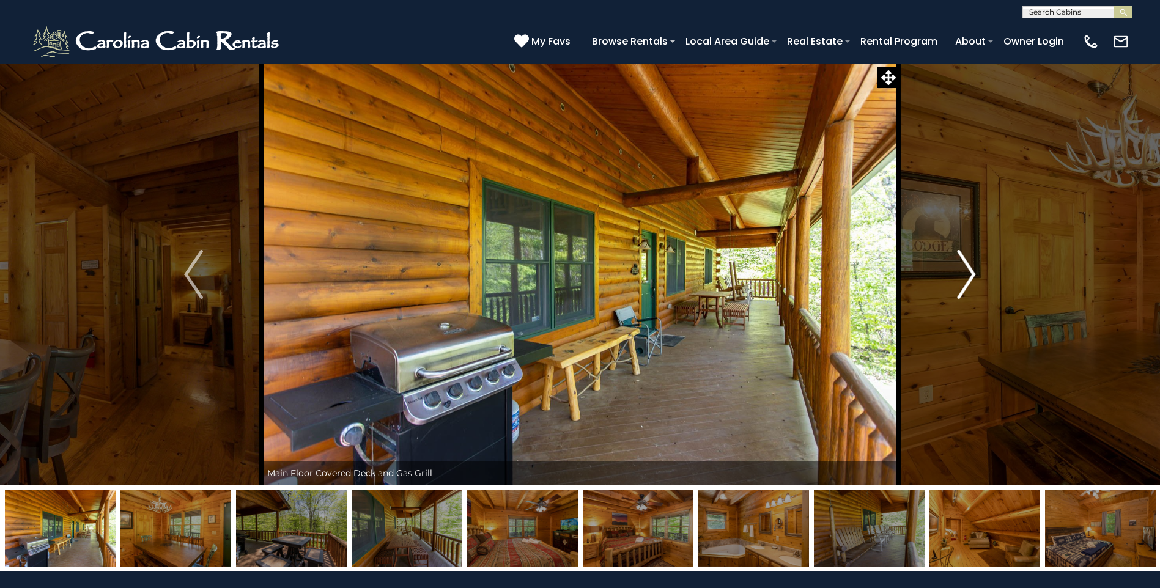
click at [980, 283] on button "Next" at bounding box center [966, 275] width 135 height 422
